Goal: Transaction & Acquisition: Purchase product/service

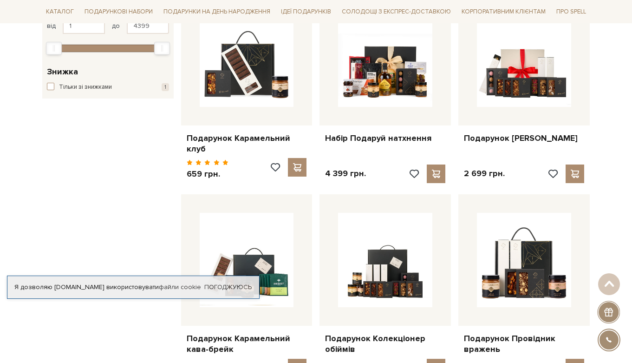
scroll to position [196, 0]
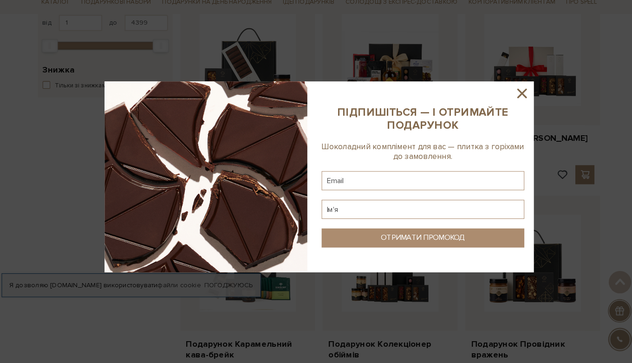
click at [513, 96] on icon at bounding box center [513, 100] width 9 height 9
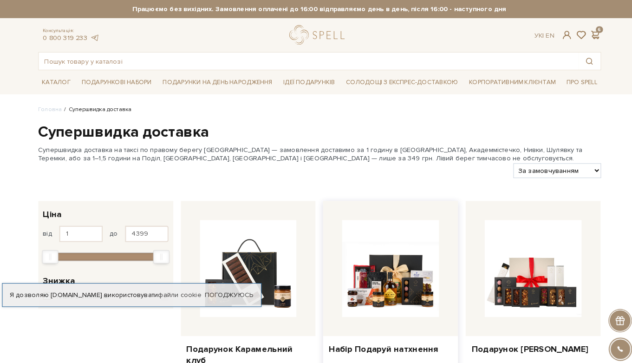
scroll to position [0, 0]
click at [579, 34] on span at bounding box center [584, 34] width 11 height 10
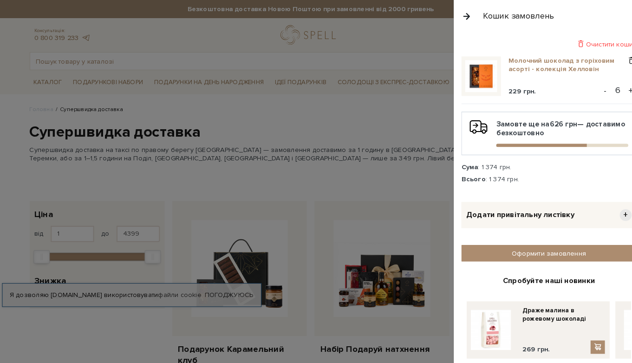
click at [512, 62] on link "Молочний шоколад з горіховим асорті - колекція Хелловін" at bounding box center [557, 63] width 115 height 17
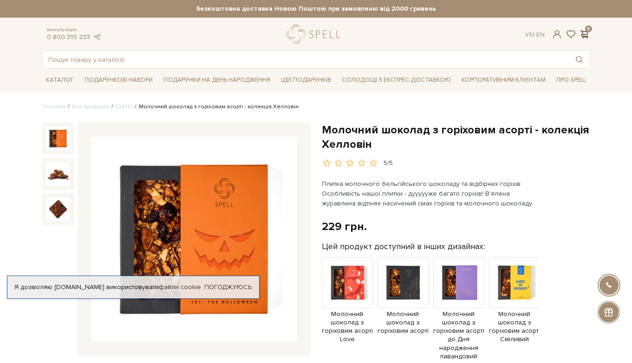
click at [584, 32] on span at bounding box center [584, 34] width 11 height 10
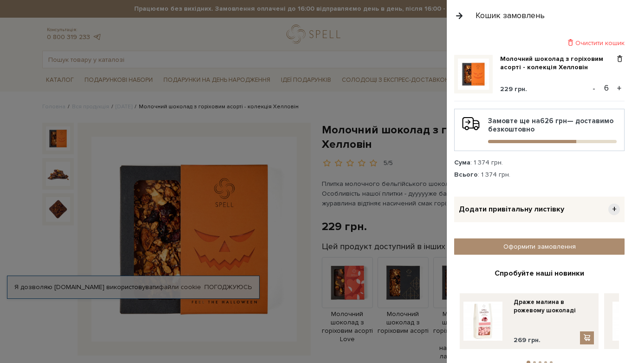
click at [592, 88] on button "-" at bounding box center [593, 88] width 9 height 14
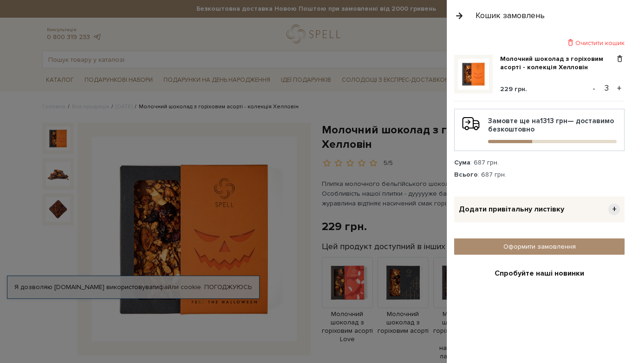
click at [423, 131] on div at bounding box center [316, 181] width 632 height 363
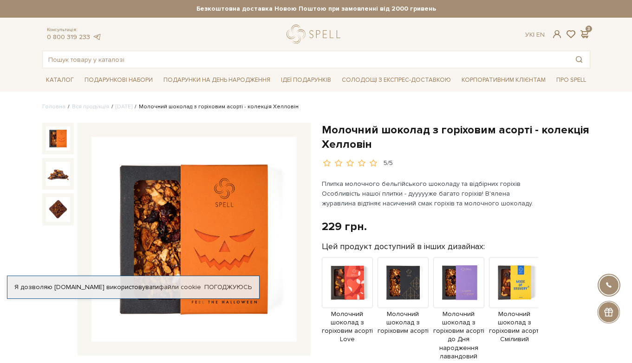
click at [584, 42] on div "Консультація: 0 800 319 233 Ук | En | 3" at bounding box center [316, 34] width 559 height 19
click at [584, 33] on span at bounding box center [584, 34] width 11 height 10
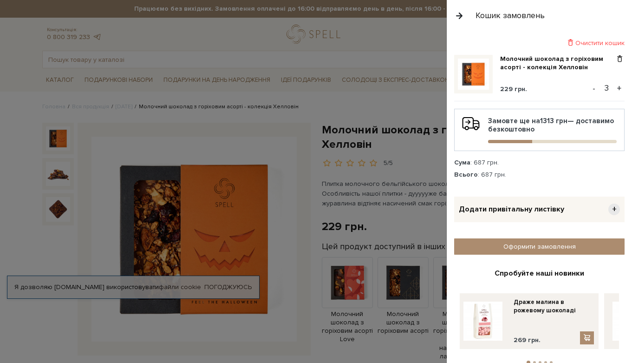
drag, startPoint x: 476, startPoint y: 161, endPoint x: 522, endPoint y: 161, distance: 46.4
click at [522, 161] on div "Сума : 687 грн." at bounding box center [539, 162] width 170 height 8
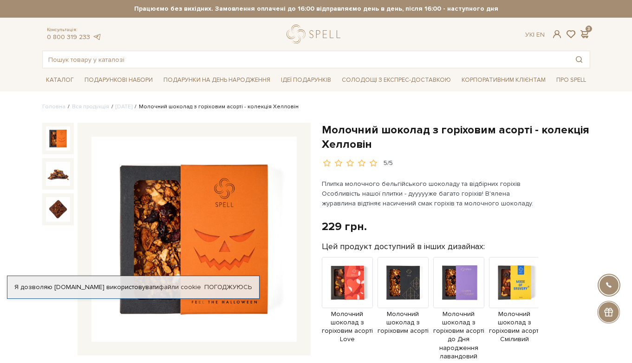
click at [364, 100] on div at bounding box center [316, 181] width 632 height 363
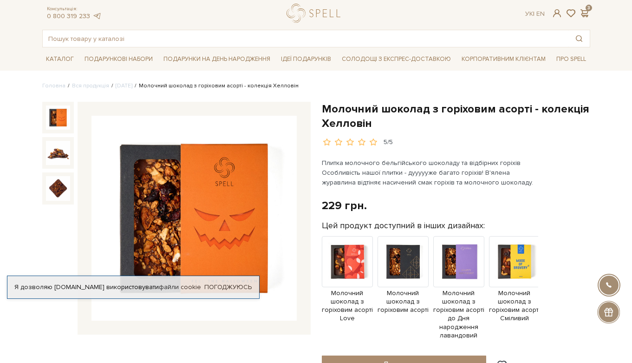
scroll to position [17, 0]
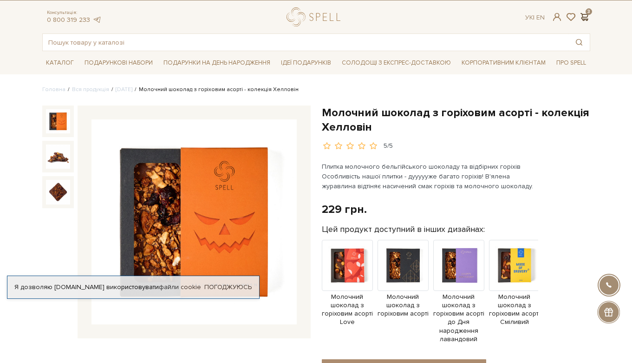
click at [582, 16] on span at bounding box center [584, 17] width 11 height 10
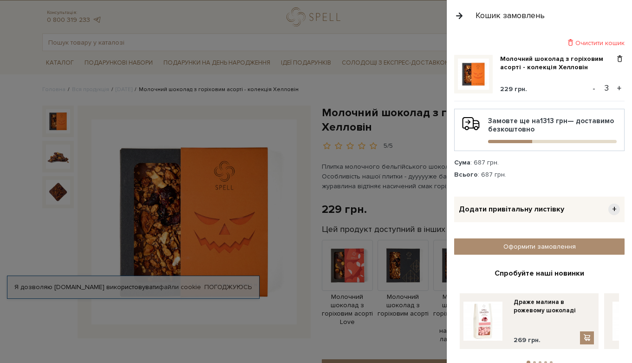
click at [485, 204] on div "Додати привітальну листівку +" at bounding box center [539, 209] width 170 height 26
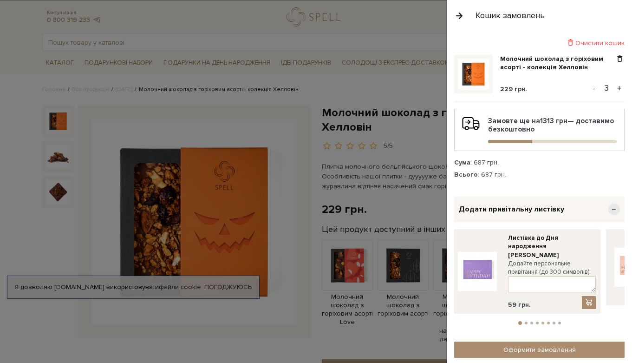
scroll to position [0, 0]
click at [523, 316] on ul "1 2 3 4 5 6 7 8" at bounding box center [539, 320] width 170 height 8
click at [523, 321] on li "2" at bounding box center [526, 322] width 6 height 3
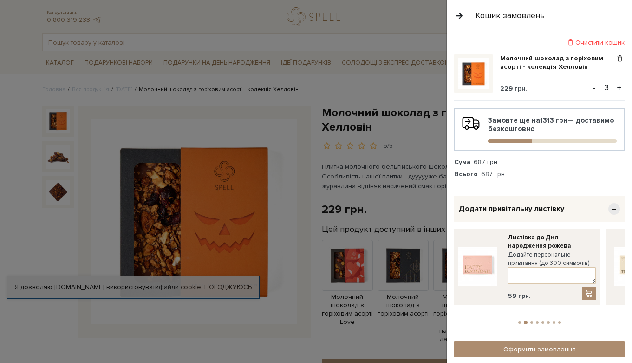
click at [530, 321] on button "3" at bounding box center [531, 322] width 3 height 3
click at [537, 316] on ul "1 2 3 4 5 6 7 8" at bounding box center [539, 320] width 170 height 8
click at [540, 316] on div "Очистити кошик Молочний шоколад з горіховим асорті - колекція Хелловін 229 грн.…" at bounding box center [539, 252] width 170 height 429
click at [537, 321] on button "4" at bounding box center [537, 322] width 3 height 3
click at [543, 321] on button "5" at bounding box center [542, 322] width 3 height 3
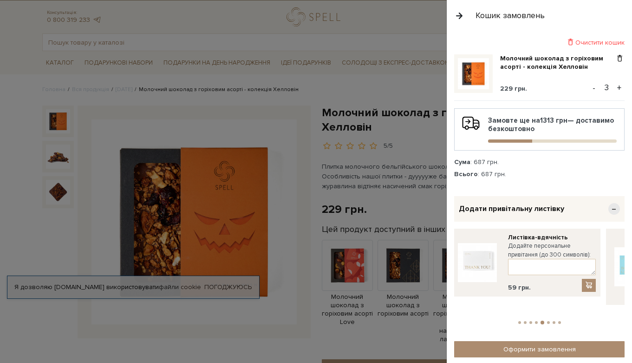
click at [548, 316] on ul "1 2 3 4 5 6 7 8" at bounding box center [539, 320] width 170 height 8
click at [548, 321] on button "6" at bounding box center [548, 322] width 3 height 3
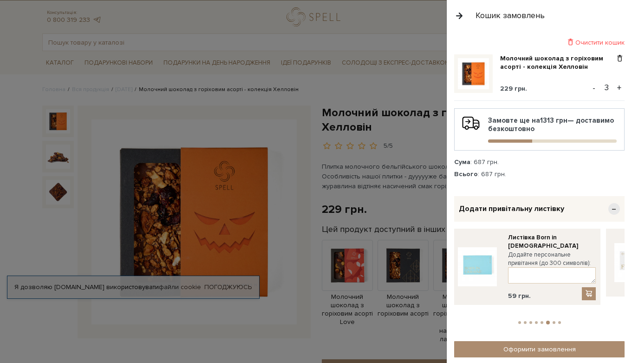
click at [555, 316] on ul "1 2 3 4 5 6 7 8" at bounding box center [539, 320] width 170 height 8
click at [554, 321] on button "7" at bounding box center [554, 322] width 3 height 3
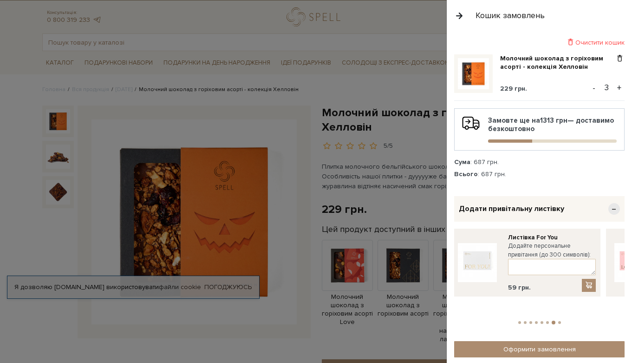
click at [558, 321] on button "8" at bounding box center [559, 322] width 3 height 3
click at [391, 27] on div at bounding box center [316, 181] width 632 height 363
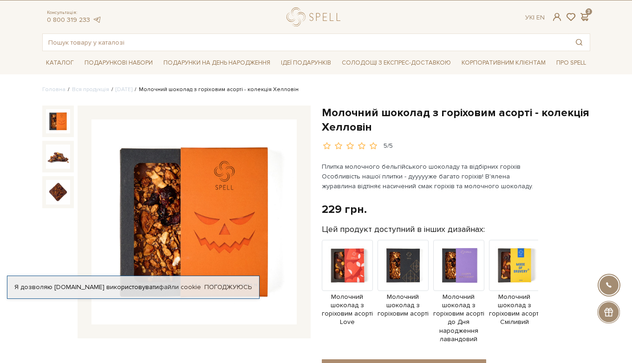
click at [59, 242] on div at bounding box center [58, 213] width 32 height 217
click at [584, 16] on span at bounding box center [584, 17] width 11 height 10
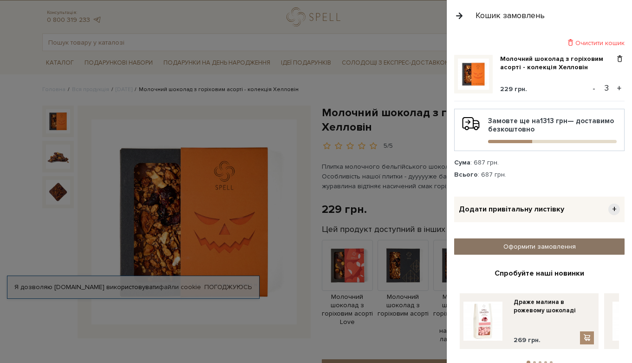
click at [502, 246] on link "Оформити замовлення" at bounding box center [539, 246] width 170 height 16
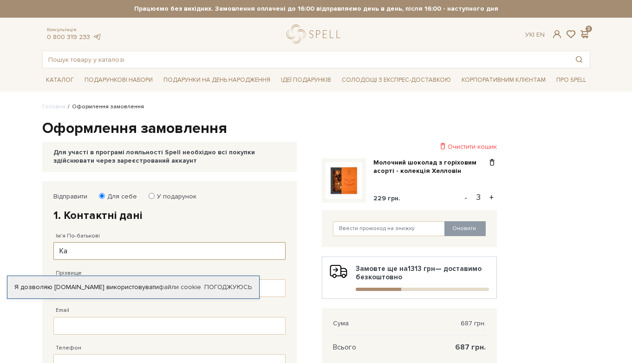
type input "К"
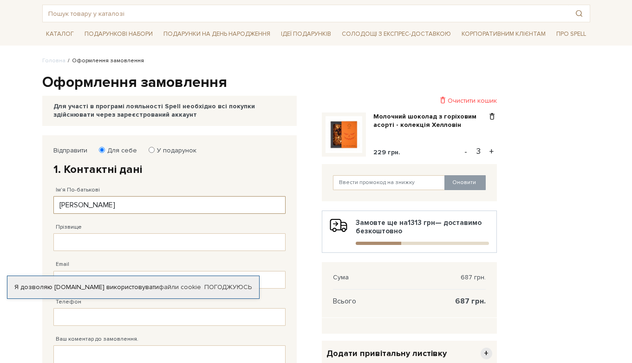
scroll to position [72, 0]
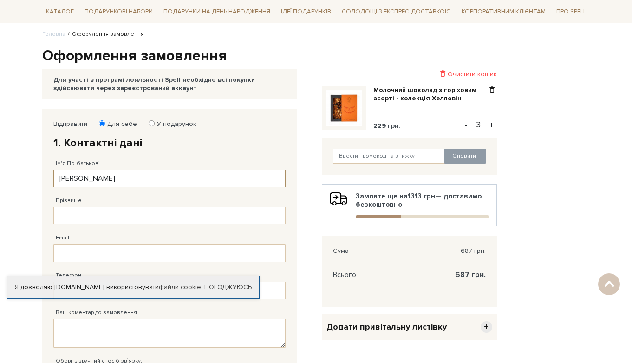
type input "Валерія Вадимівна"
type input "Катькало"
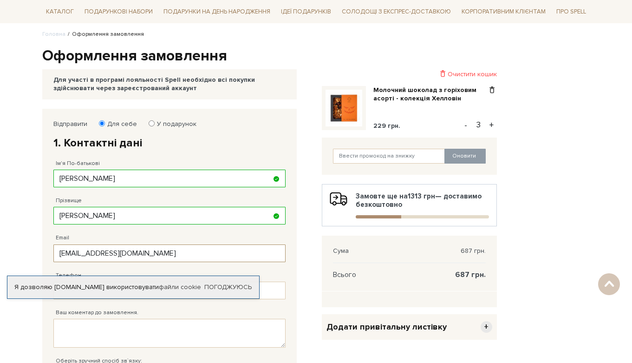
type input "katkalolera44@gmail.com"
click at [98, 300] on div "Ваш коментар до замовлення." at bounding box center [169, 323] width 232 height 48
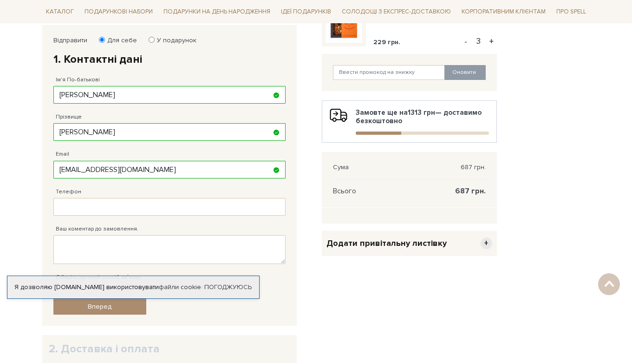
scroll to position [167, 0]
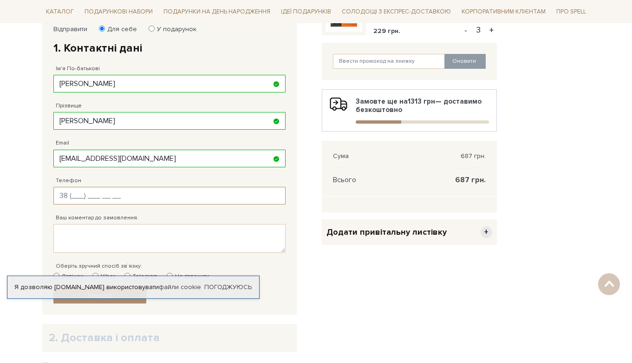
click at [111, 194] on input "Телефон" at bounding box center [169, 196] width 232 height 18
type input "38 (099) 795 26 80"
click at [87, 237] on textarea "Ваш коментар до замовлення." at bounding box center [169, 238] width 232 height 29
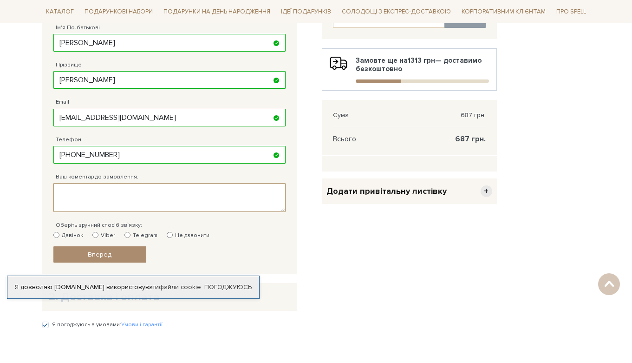
scroll to position [209, 0]
click at [126, 232] on input "Telegram" at bounding box center [127, 234] width 6 height 6
radio input "true"
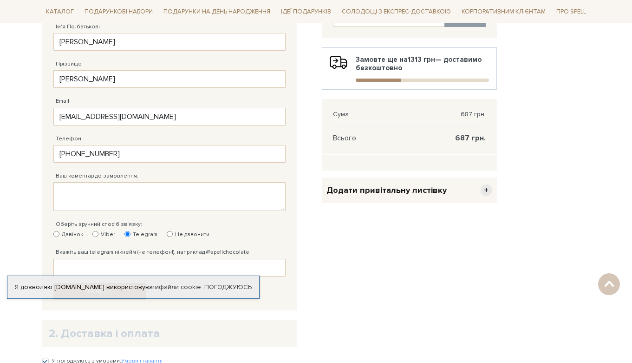
click at [170, 234] on label "Не дзвонити" at bounding box center [188, 234] width 43 height 8
click at [170, 234] on input "Не дзвонити" at bounding box center [170, 234] width 6 height 6
radio input "true"
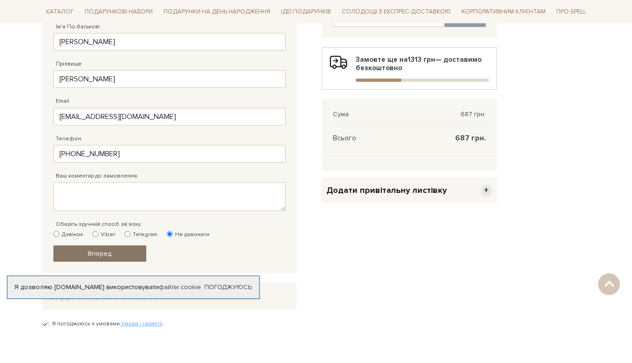
click at [111, 253] on link "Вперед" at bounding box center [99, 253] width 93 height 16
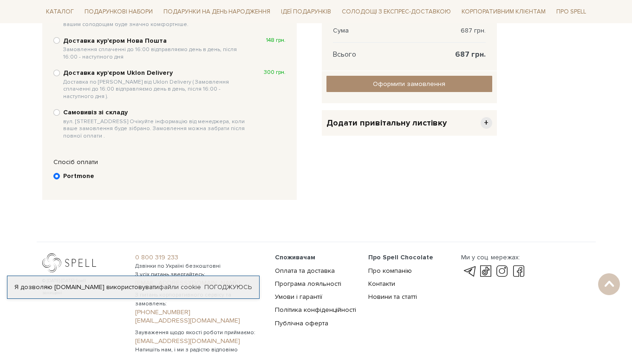
scroll to position [280, 0]
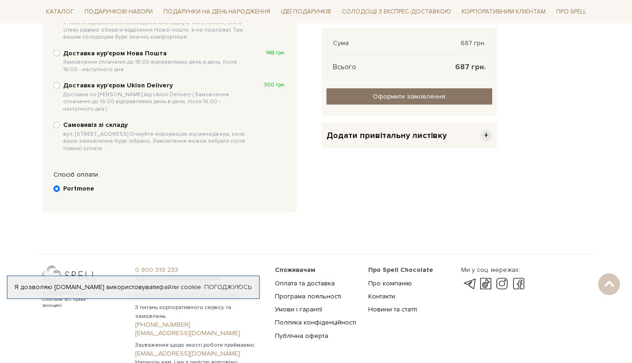
click at [345, 94] on link "Оформити замовлення" at bounding box center [409, 96] width 166 height 16
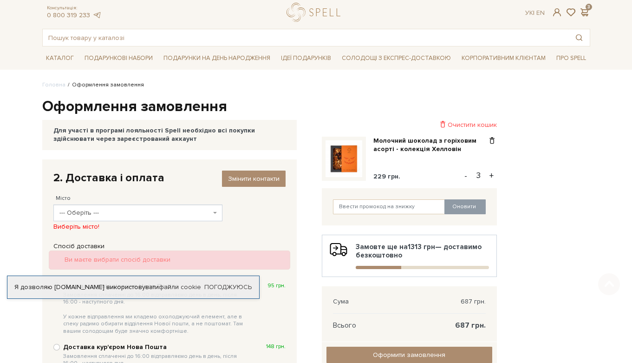
scroll to position [20, 0]
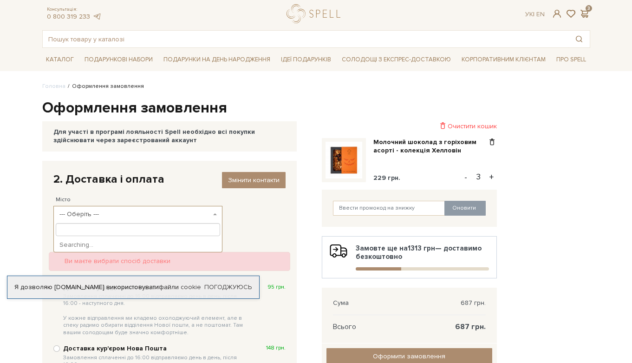
click at [147, 217] on span "--- Оберіть ---" at bounding box center [135, 213] width 152 height 9
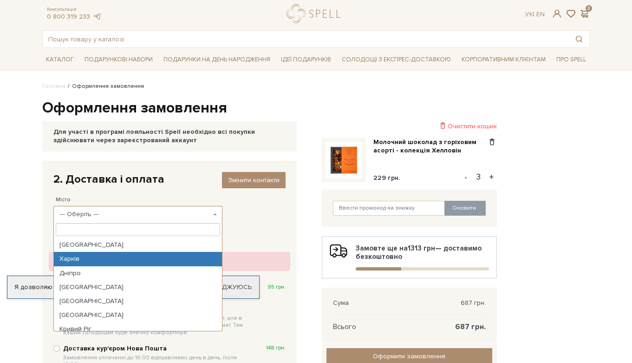
select select "Харків"
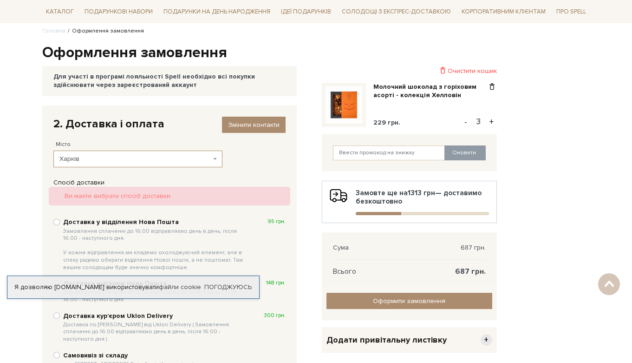
click at [104, 224] on b "Доставка у відділення Нова Пошта Замовлення сплаченні до 16:00 відправляємо ден…" at bounding box center [155, 244] width 185 height 53
click at [60, 224] on input "Доставка у відділення Нова Пошта Замовлення сплаченні до 16:00 відправляємо ден…" at bounding box center [56, 222] width 7 height 7
radio input "true"
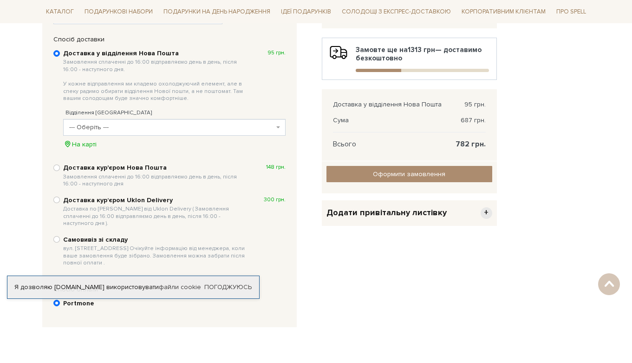
scroll to position [214, 0]
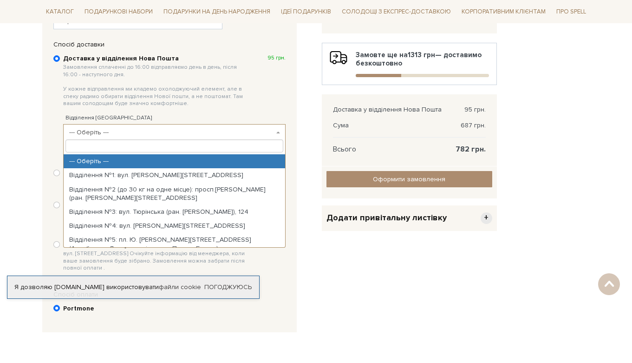
click at [80, 128] on span "--- Оберіть ---" at bounding box center [171, 132] width 205 height 9
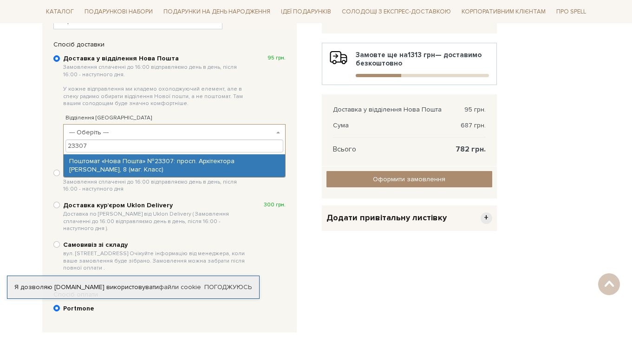
type input "23307"
select select "Поштомат «Нова Пошта» №23307: просп. Архітектора Альошина, 8 (маг. Класс)"
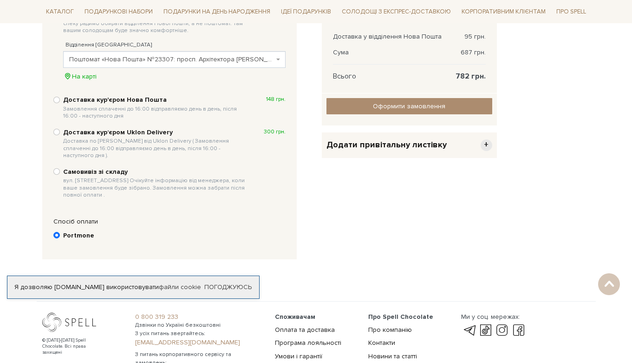
scroll to position [287, 0]
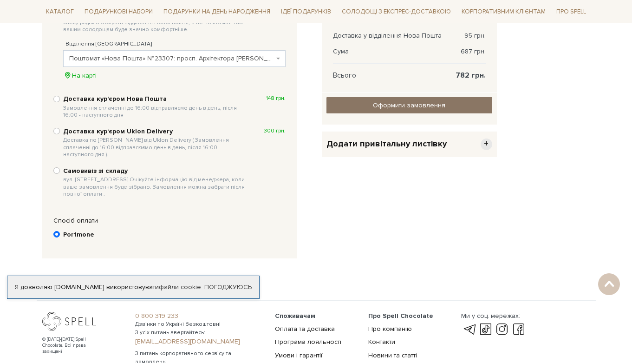
click at [342, 102] on input "Оформити замовлення" at bounding box center [409, 105] width 166 height 16
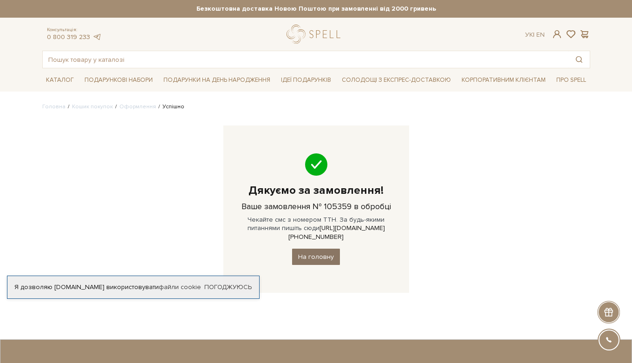
click at [322, 248] on link "На головну" at bounding box center [316, 256] width 48 height 16
